Goal: Task Accomplishment & Management: Manage account settings

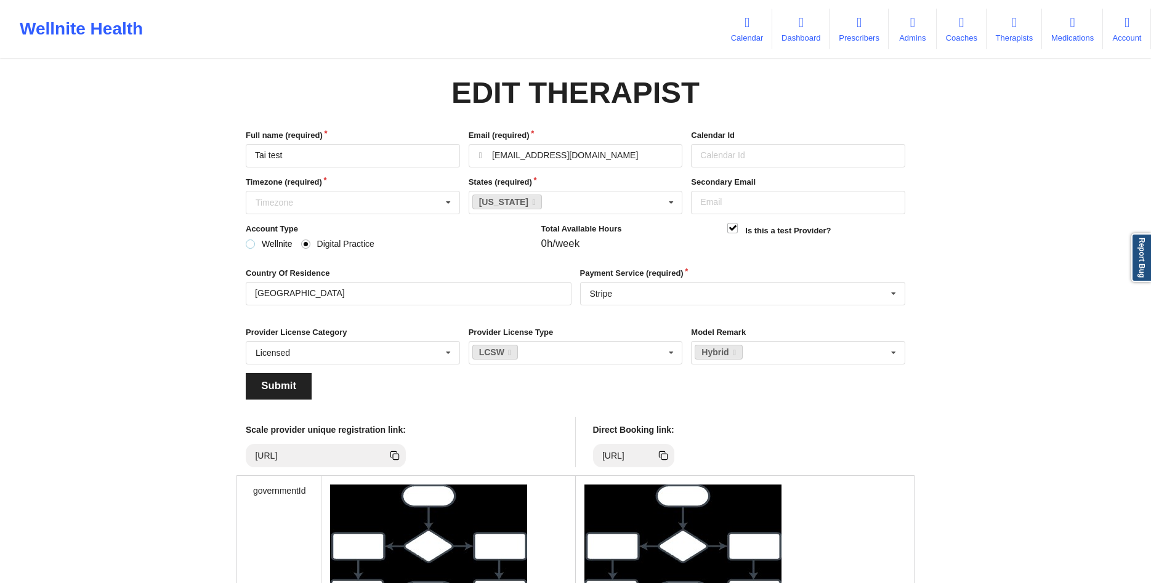
click at [257, 246] on label "Wellnite" at bounding box center [269, 244] width 47 height 10
click at [256, 246] on input "Wellnite" at bounding box center [251, 244] width 10 height 10
radio input "true"
click at [308, 247] on label "Digital Practice" at bounding box center [337, 244] width 73 height 10
click at [308, 247] on input "Digital Practice" at bounding box center [306, 244] width 10 height 10
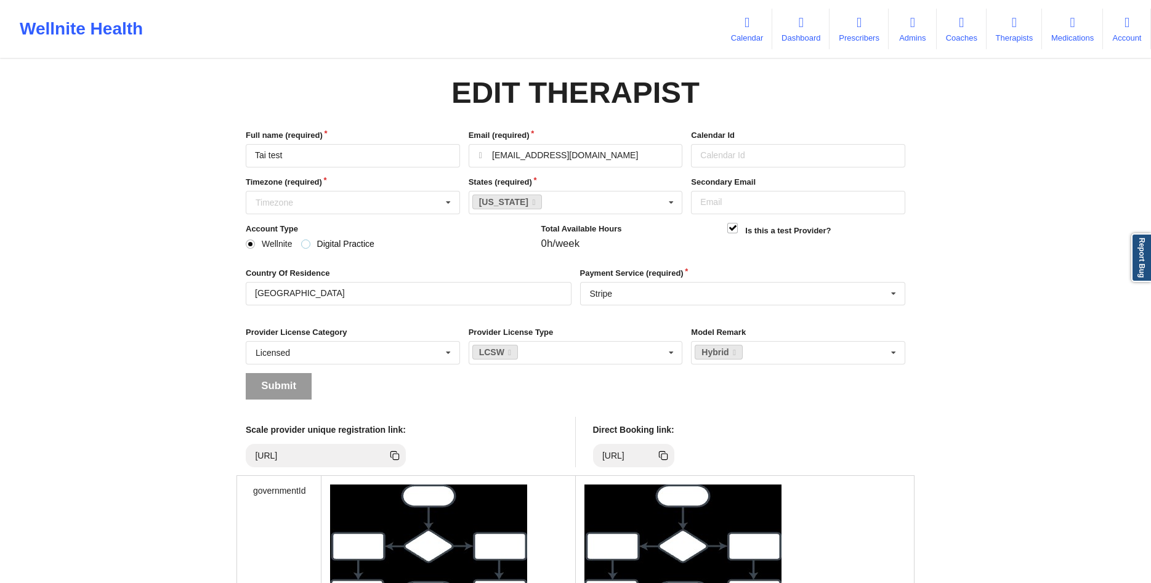
radio input "true"
click at [265, 243] on label "Wellnite" at bounding box center [269, 244] width 47 height 10
click at [256, 243] on input "Wellnite" at bounding box center [251, 244] width 10 height 10
radio input "true"
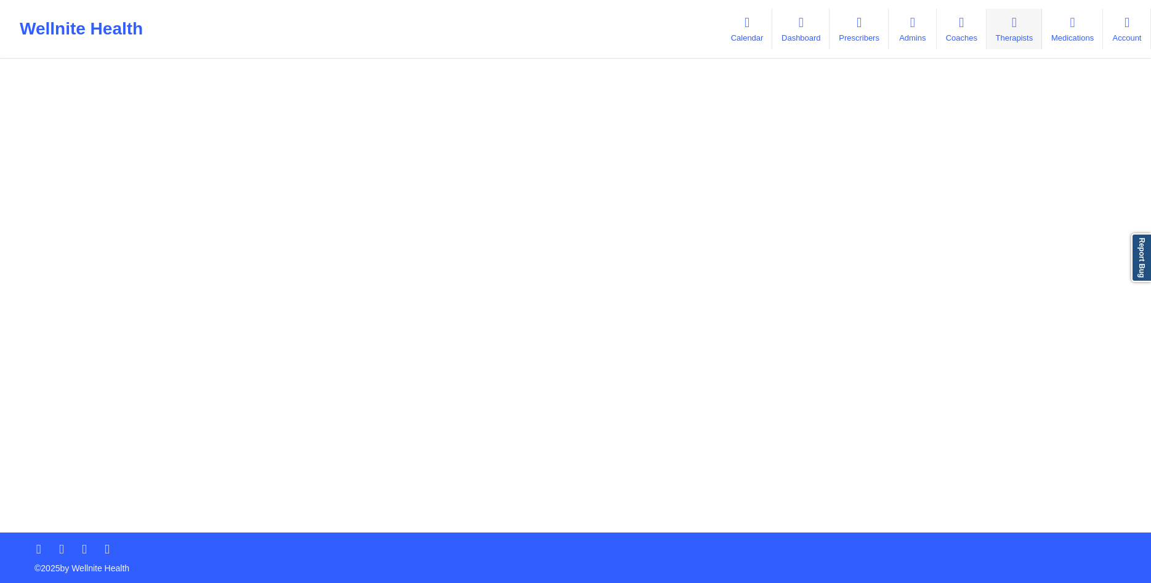
click at [1013, 36] on link "Therapists" at bounding box center [1013, 29] width 55 height 41
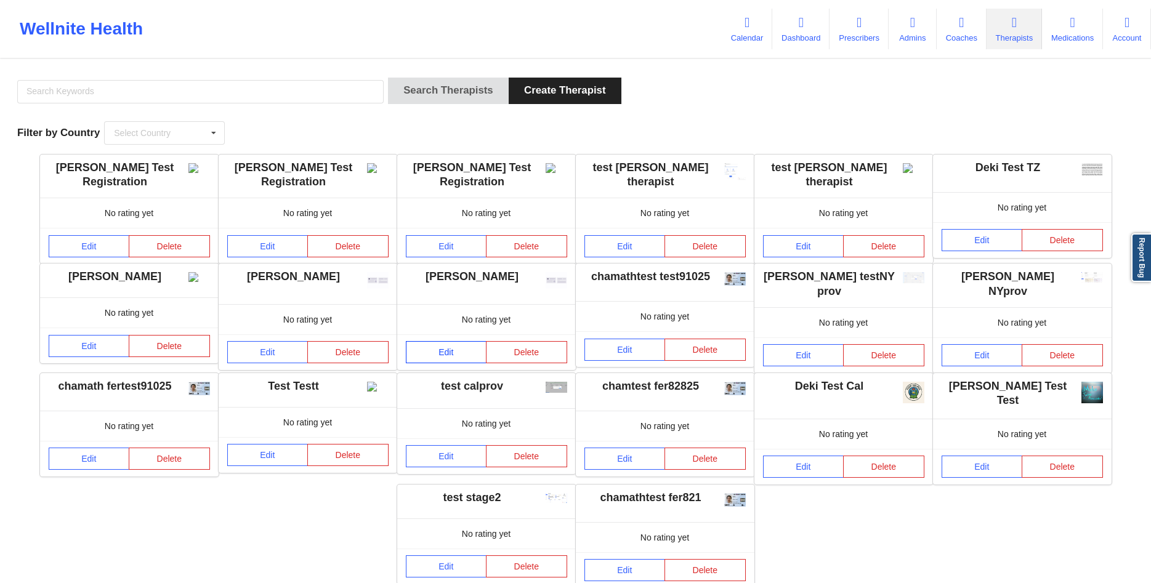
click at [433, 358] on link "Edit" at bounding box center [446, 352] width 81 height 22
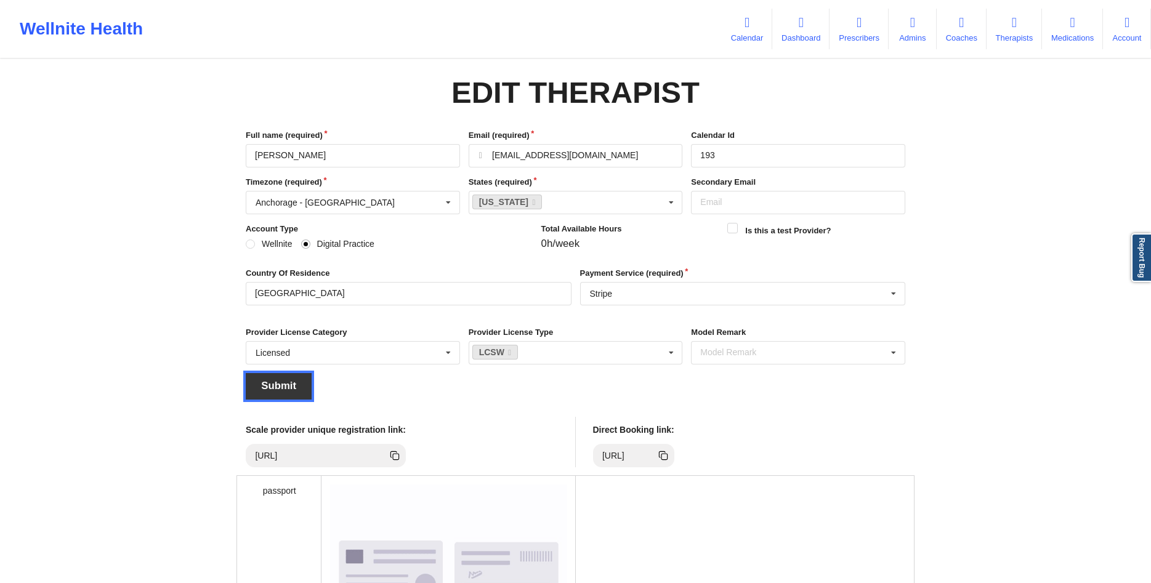
click at [286, 389] on button "Submit" at bounding box center [279, 386] width 66 height 26
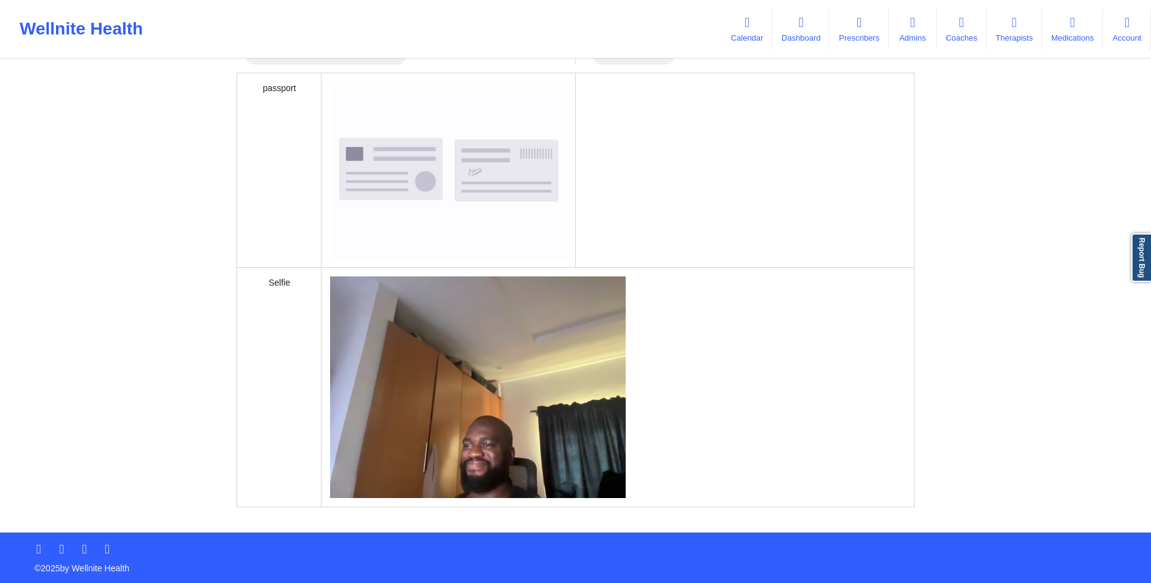
scroll to position [44, 0]
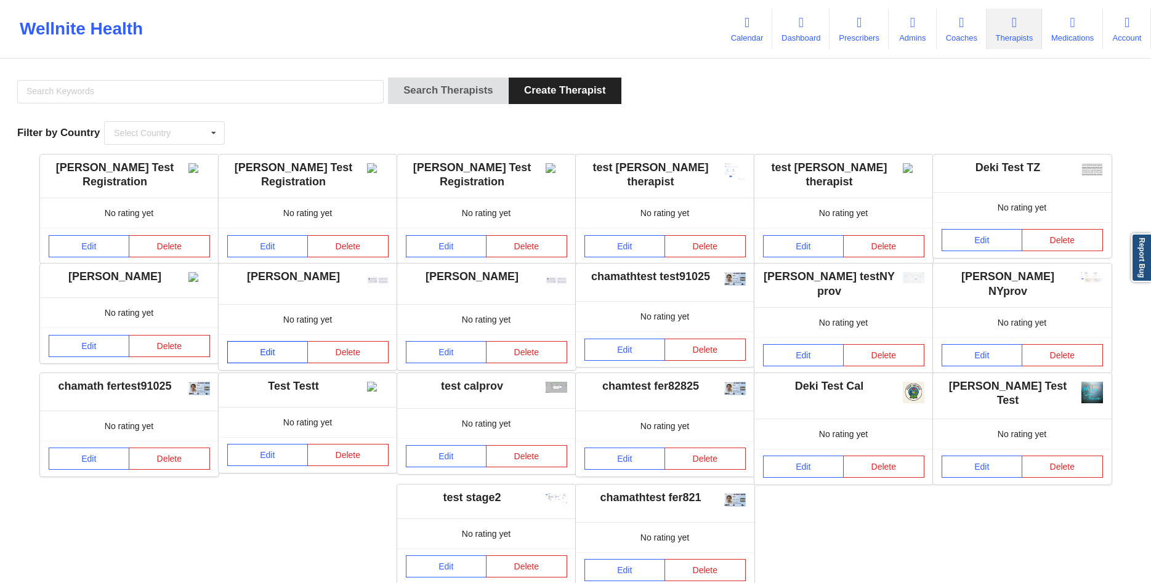
click at [276, 358] on link "Edit" at bounding box center [267, 352] width 81 height 22
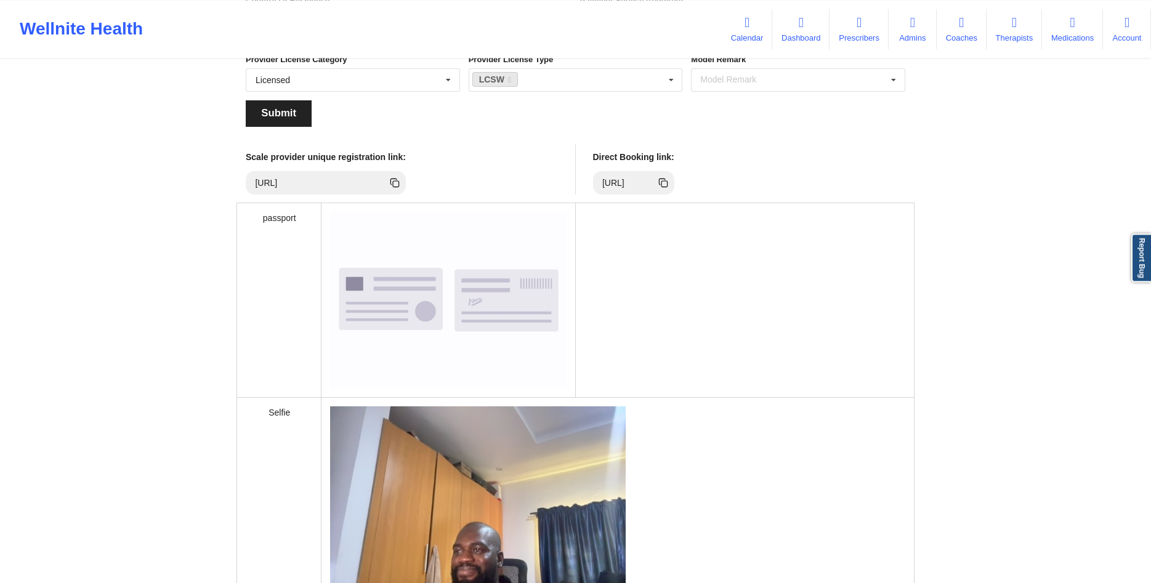
scroll to position [420, 0]
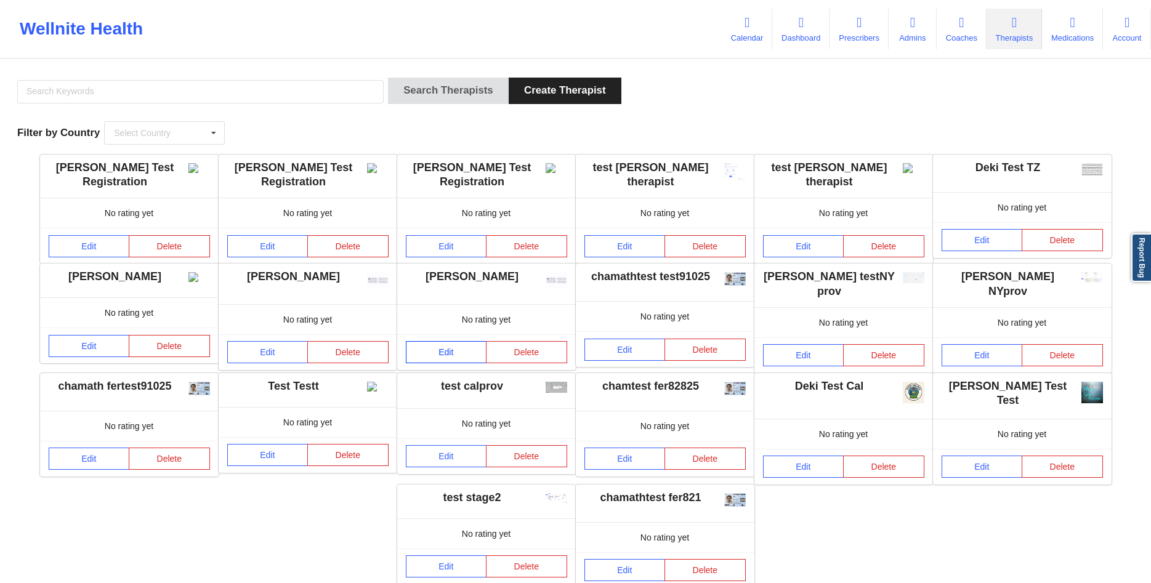
click at [428, 356] on link "Edit" at bounding box center [446, 352] width 81 height 22
click at [1001, 238] on link "Edit" at bounding box center [981, 240] width 81 height 22
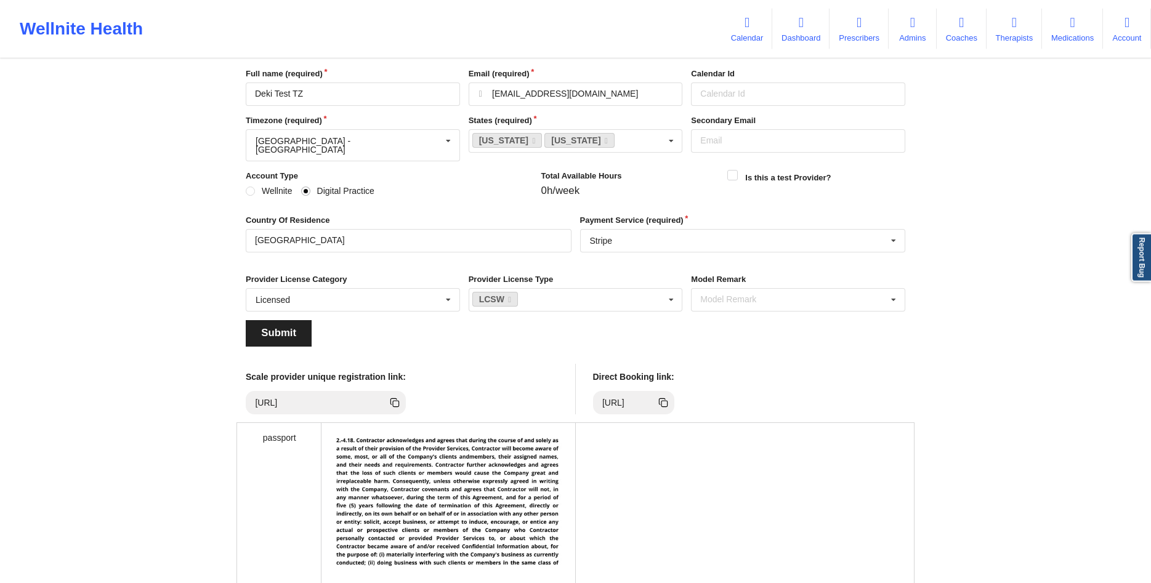
scroll to position [126, 0]
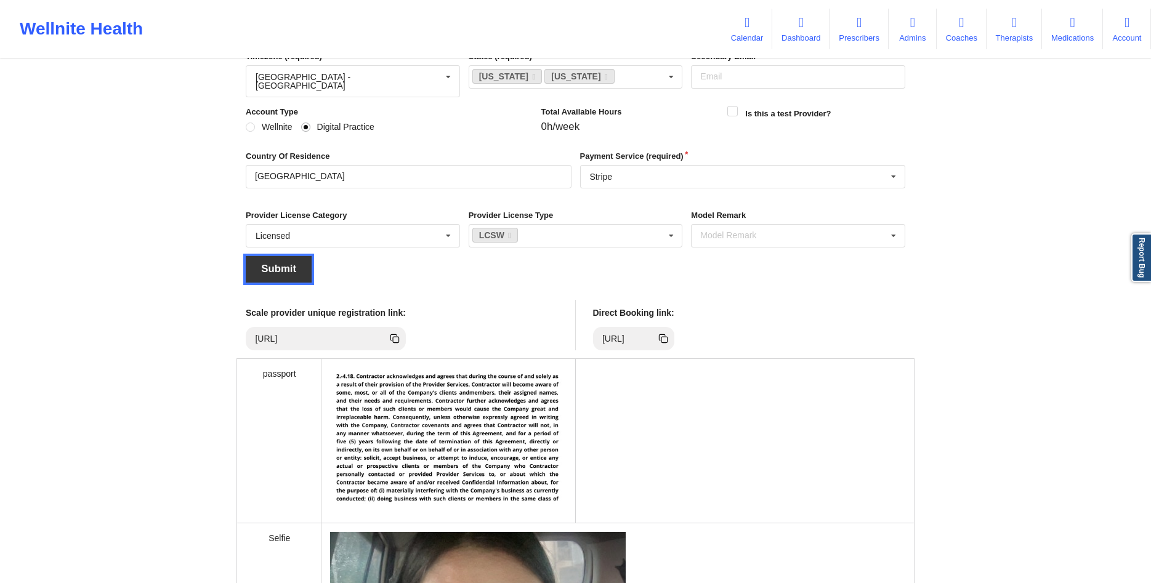
click at [287, 262] on button "Submit" at bounding box center [279, 269] width 66 height 26
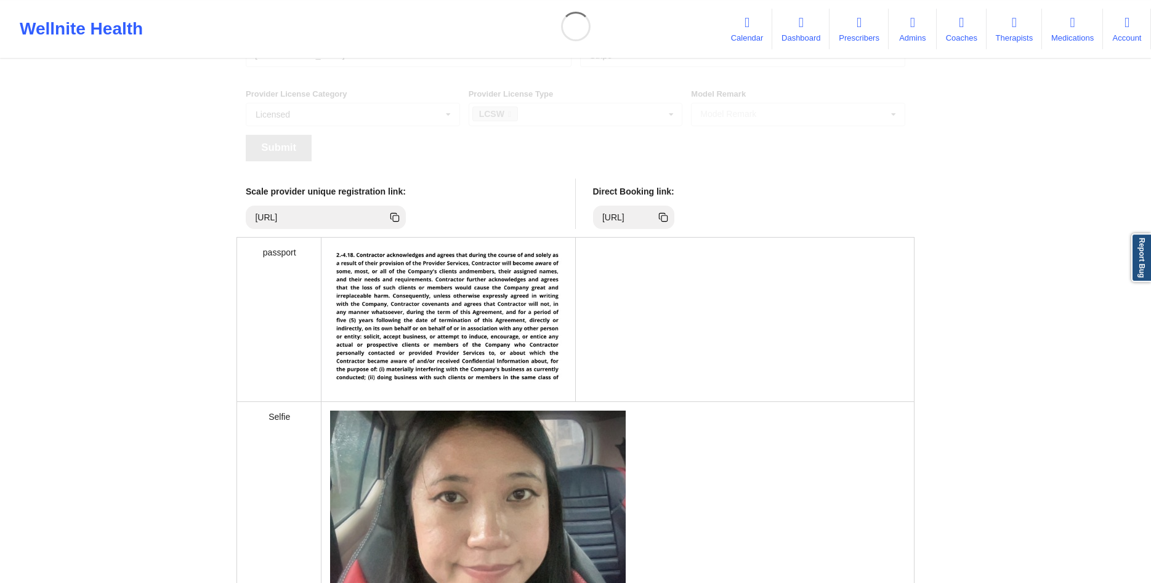
scroll to position [0, 0]
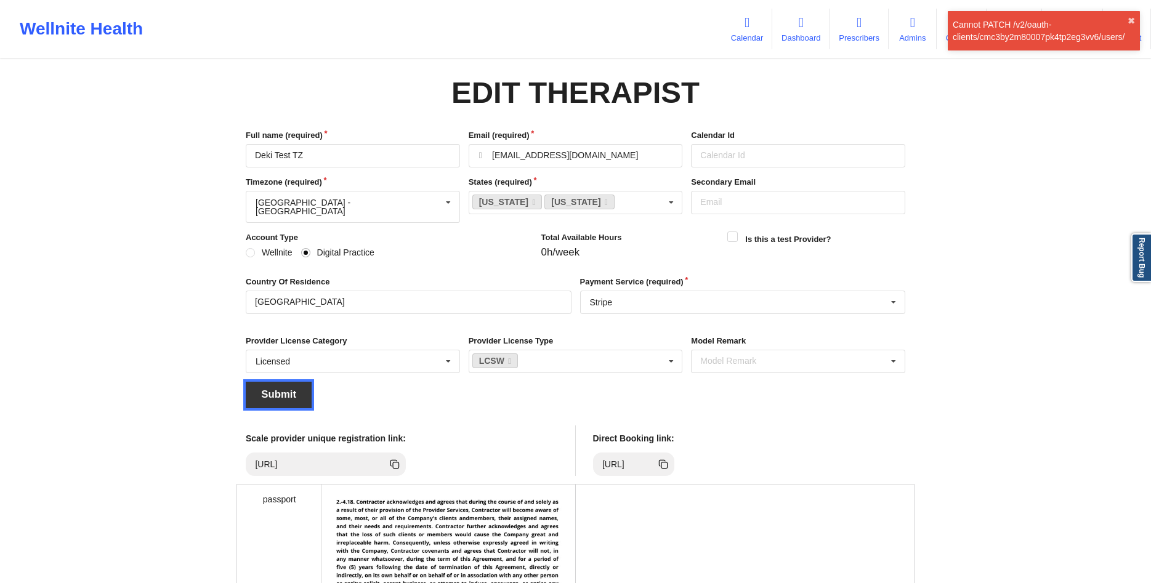
click at [300, 384] on button "Submit" at bounding box center [279, 395] width 66 height 26
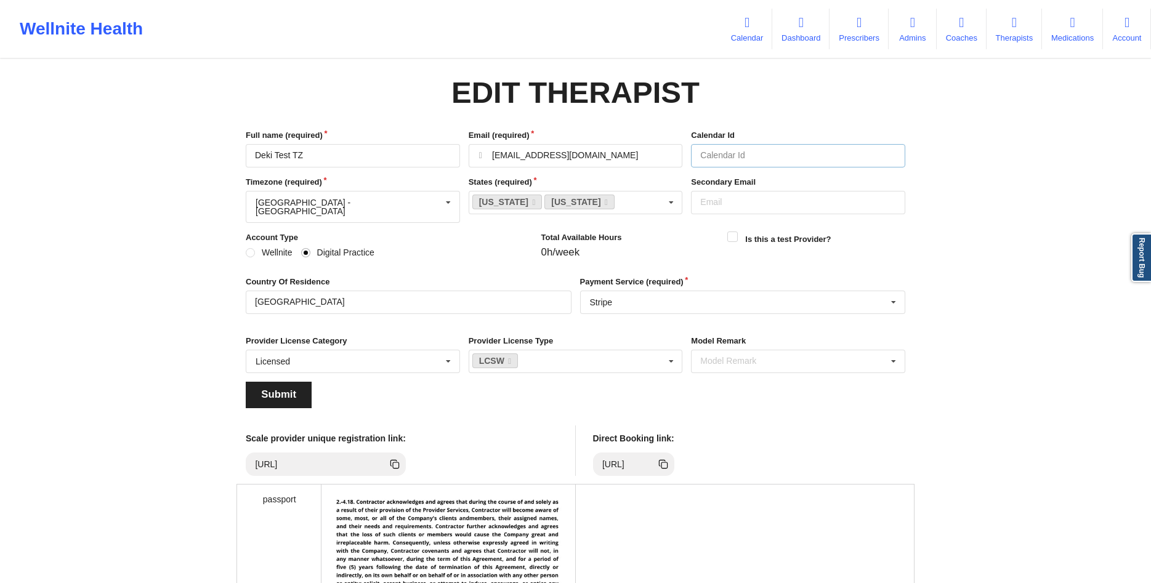
click at [798, 161] on input "Calendar Id" at bounding box center [798, 155] width 214 height 23
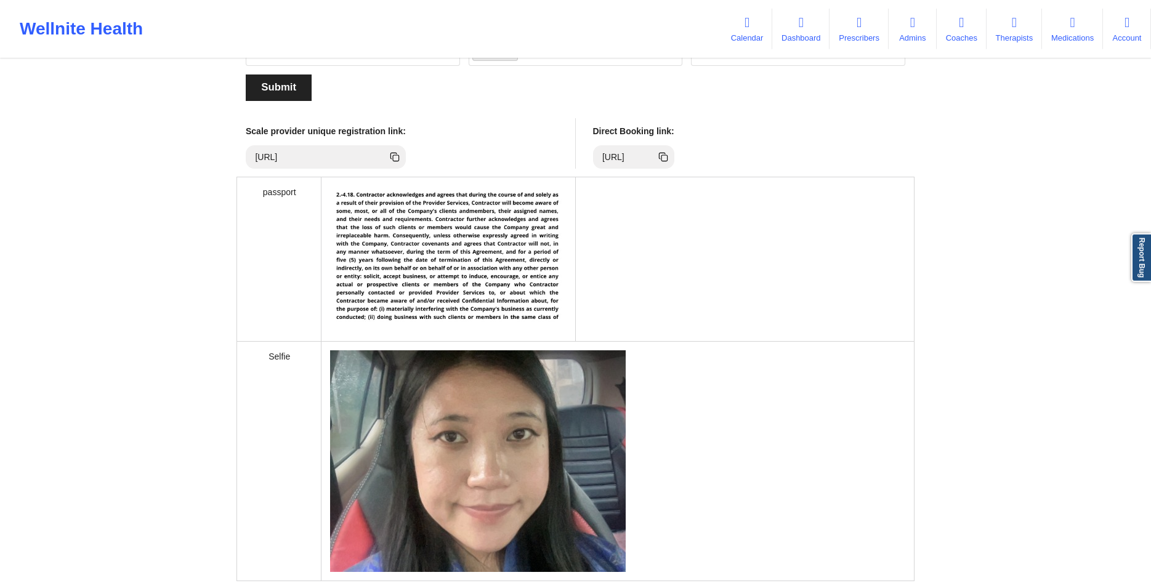
scroll to position [314, 0]
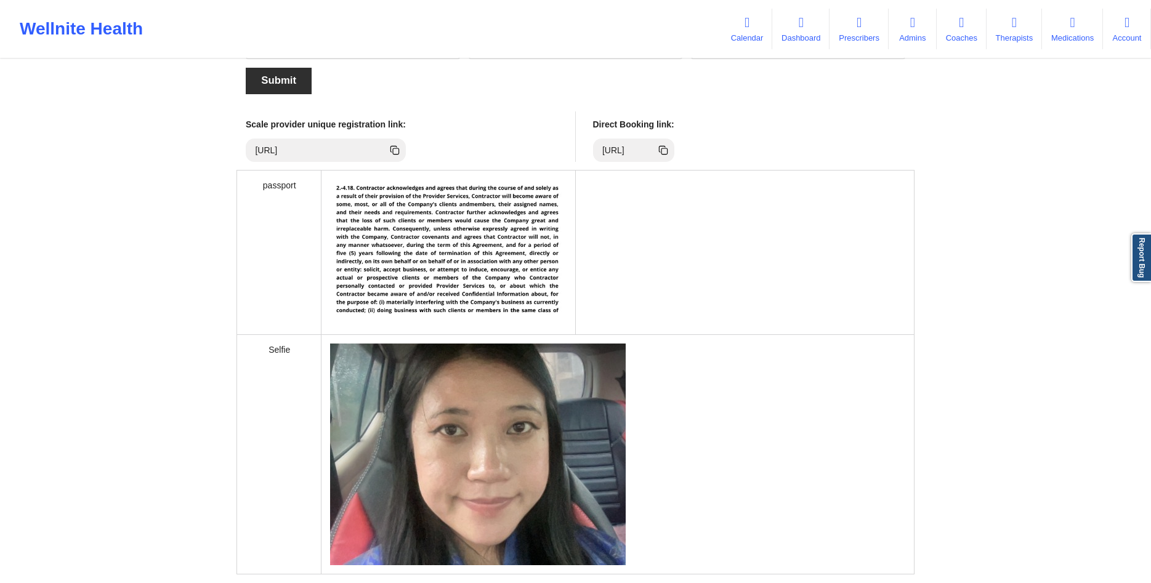
type input "675"
click at [275, 70] on button "Submit" at bounding box center [279, 81] width 66 height 26
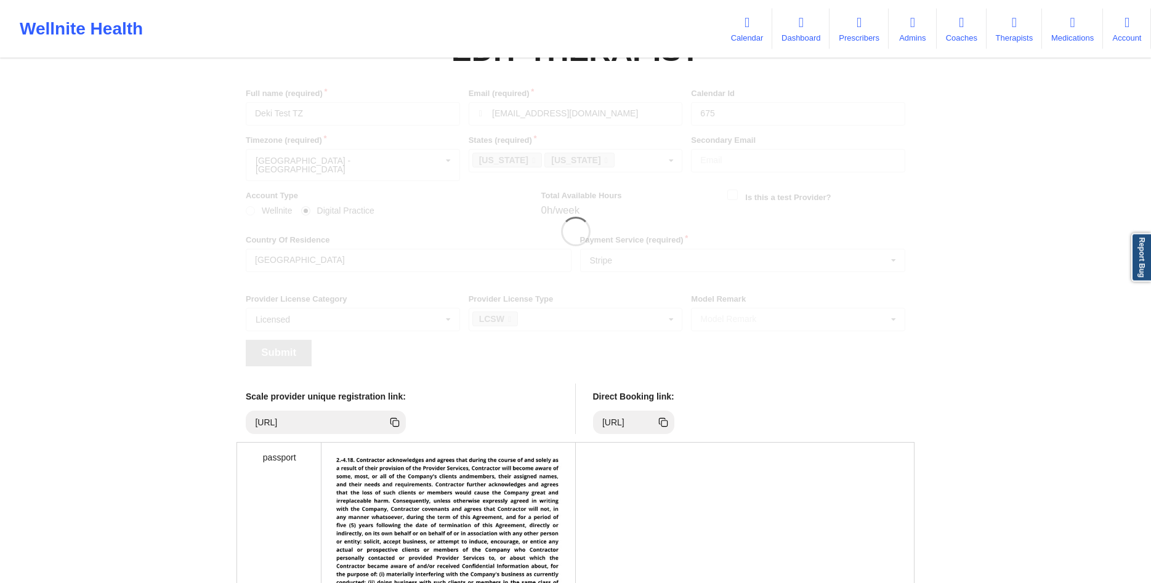
scroll to position [0, 0]
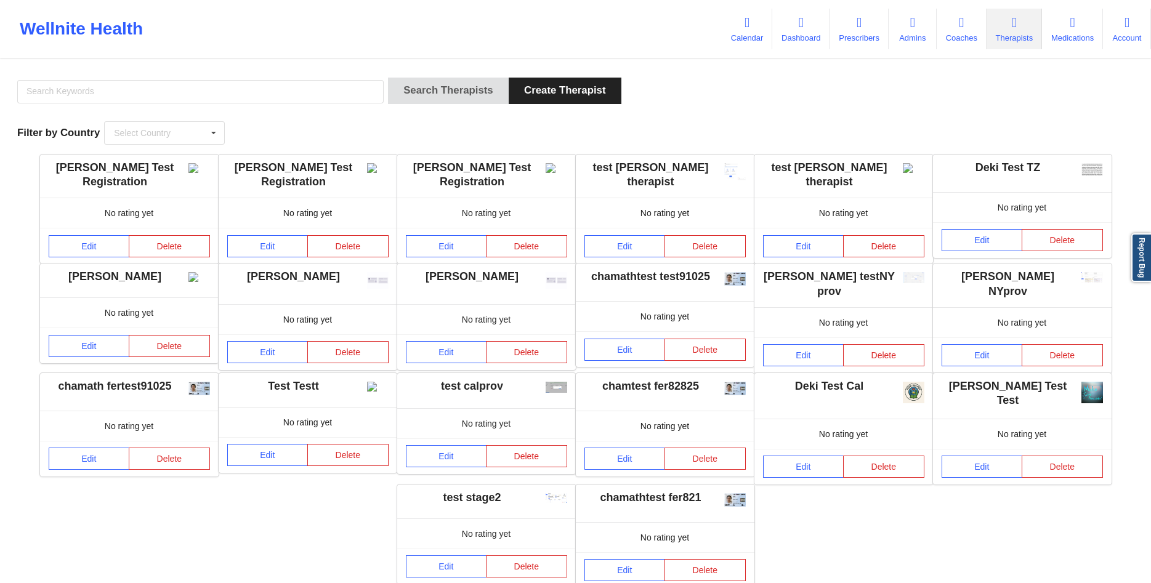
scroll to position [92, 0]
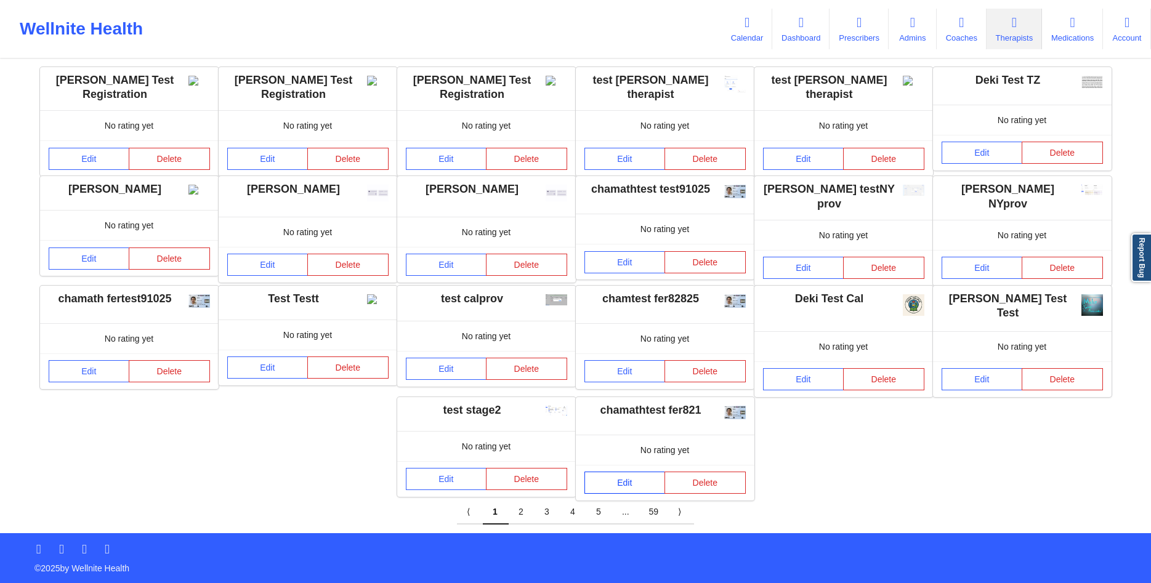
click at [629, 472] on link "Edit" at bounding box center [624, 483] width 81 height 22
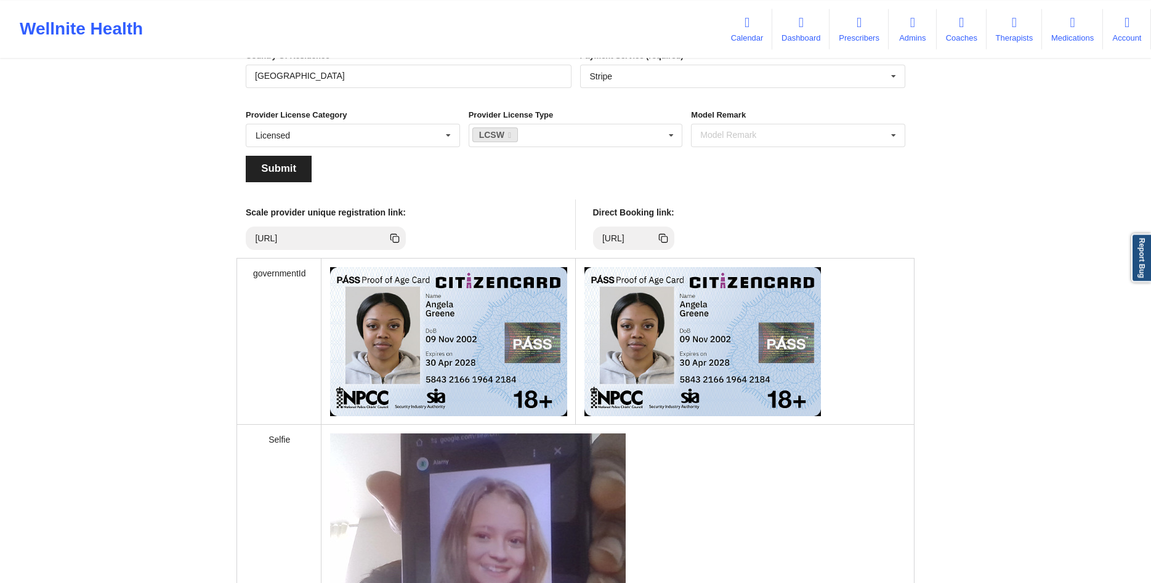
scroll to position [185, 0]
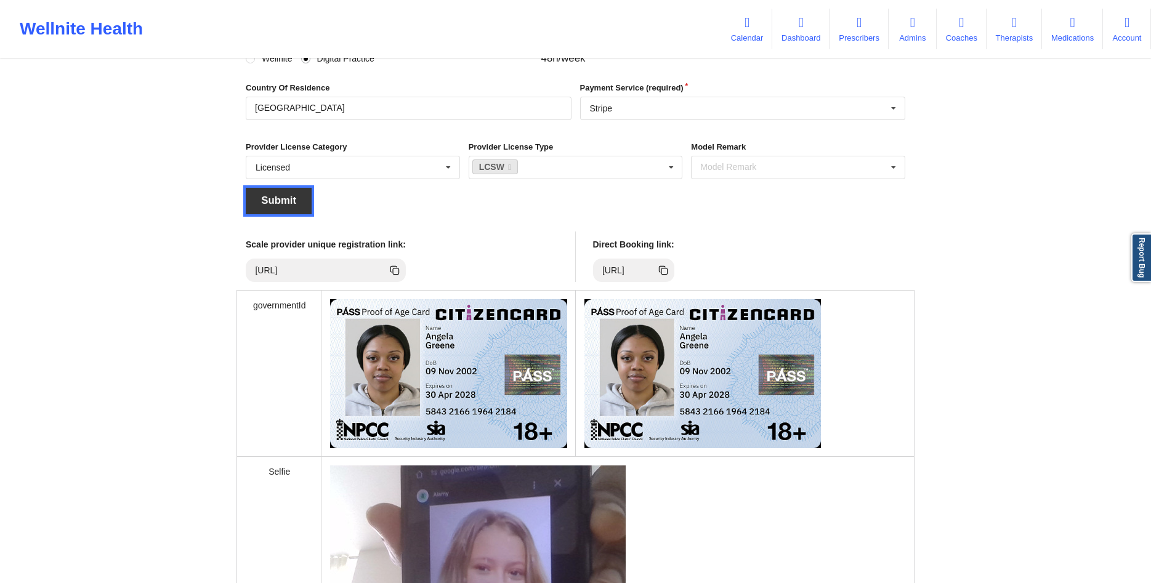
click at [277, 212] on button "Submit" at bounding box center [279, 201] width 66 height 26
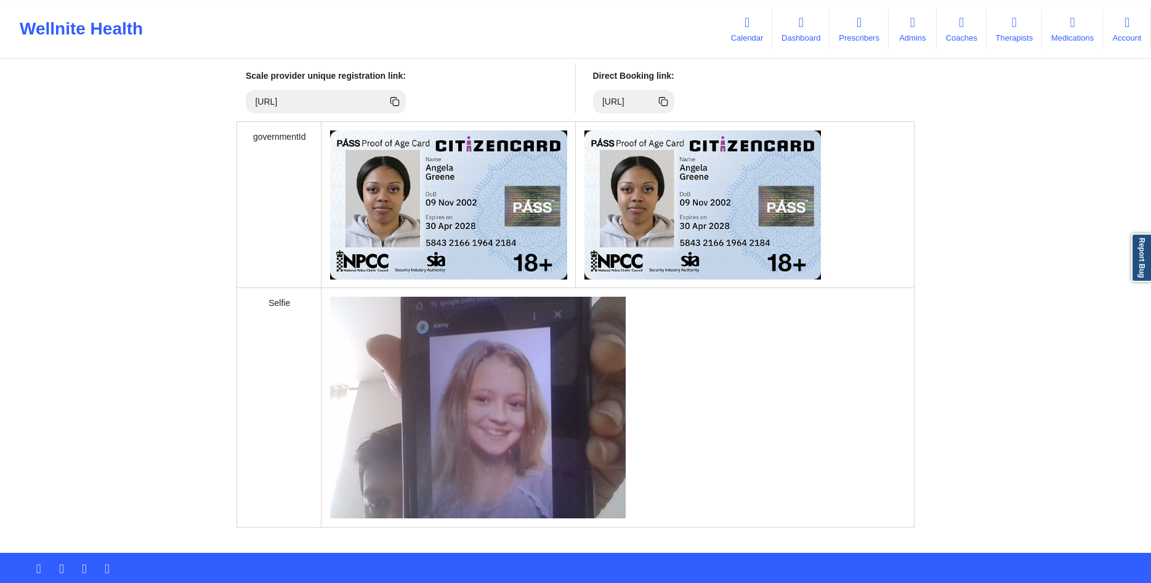
scroll to position [374, 0]
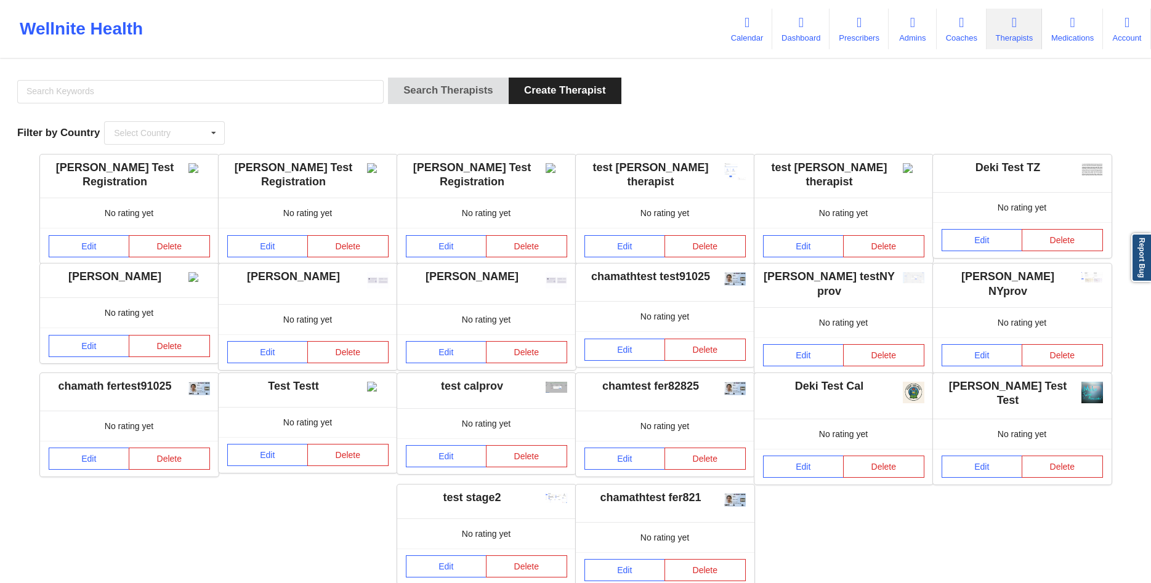
scroll to position [92, 0]
